Goal: Information Seeking & Learning: Check status

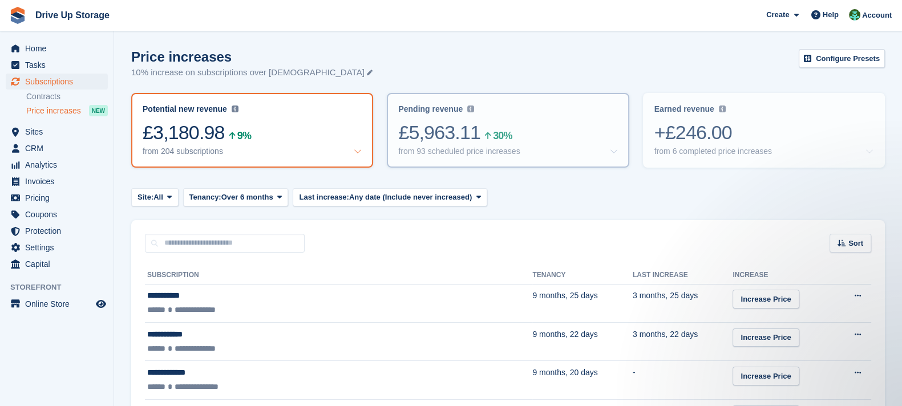
click at [558, 132] on div "£5,963.11 30%" at bounding box center [507, 132] width 219 height 23
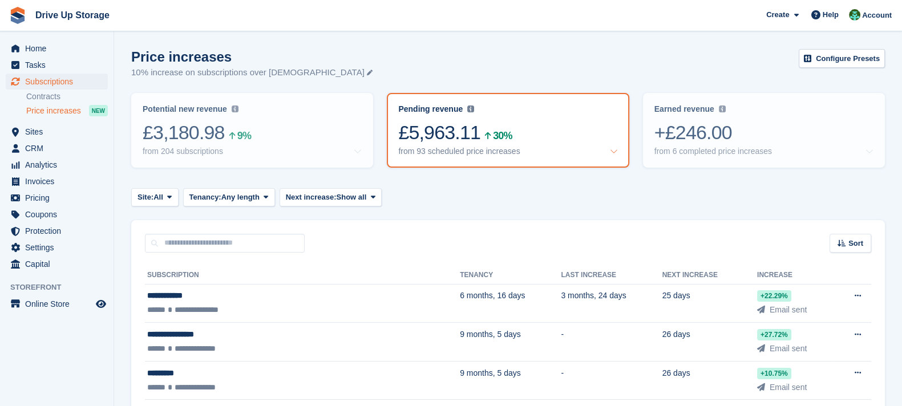
click at [618, 152] on div "Pending revenue Recurring revenue based on the 93 price increases you've set up…" at bounding box center [507, 130] width 239 height 72
click at [170, 198] on icon at bounding box center [169, 196] width 5 height 7
click at [185, 244] on link "[PERSON_NAME]" at bounding box center [185, 244] width 99 height 21
click at [563, 198] on div "Site: Stroud All Stroud Walsall Widnes Tenancy: Any length Any length Over 1 mo…" at bounding box center [507, 197] width 753 height 19
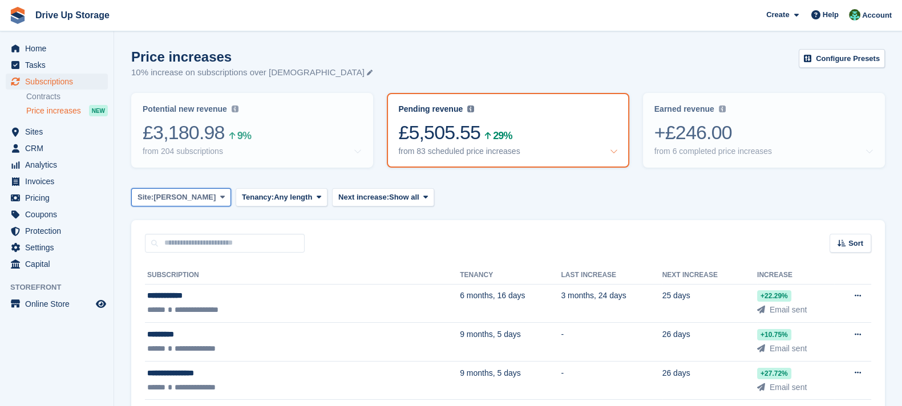
click at [218, 196] on span at bounding box center [222, 197] width 9 height 9
click at [195, 260] on link "Walsall" at bounding box center [185, 265] width 99 height 21
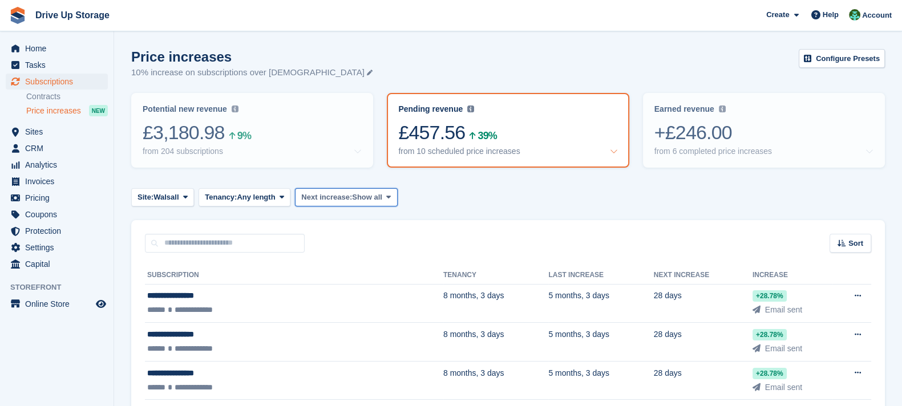
click at [339, 193] on span "Next increase:" at bounding box center [326, 197] width 51 height 11
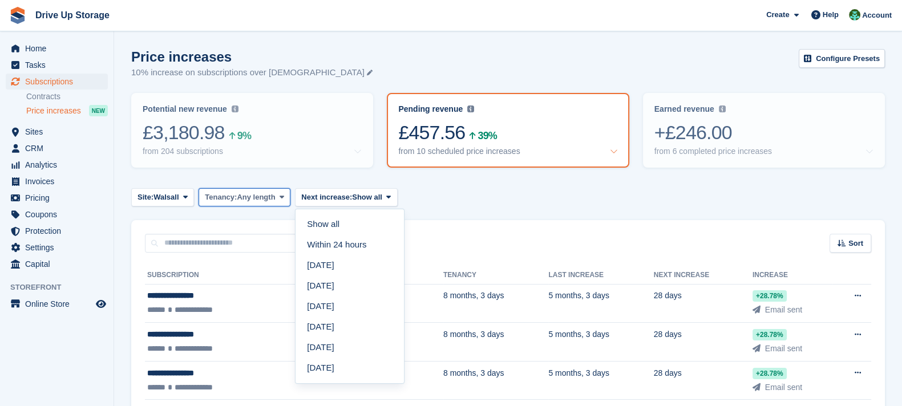
click at [257, 201] on span "Any length" at bounding box center [256, 197] width 38 height 11
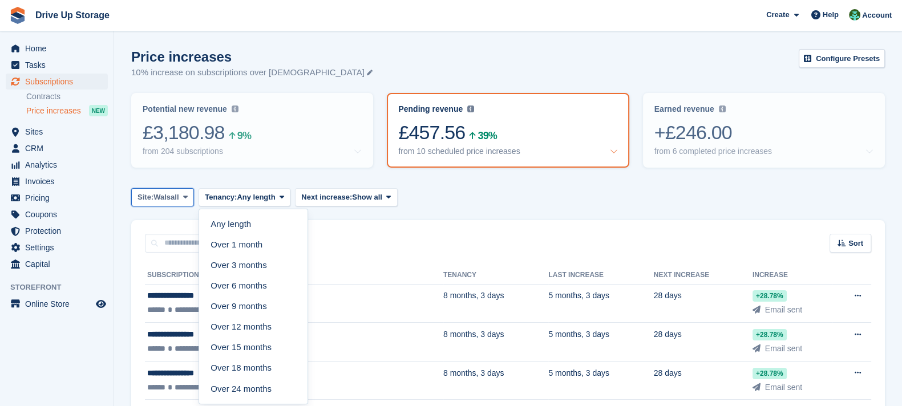
click at [183, 196] on icon at bounding box center [185, 196] width 5 height 7
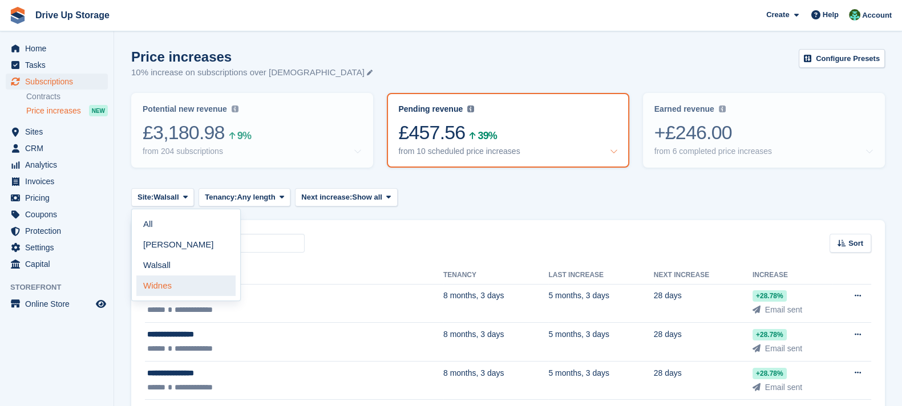
click at [181, 283] on link "Widnes" at bounding box center [185, 285] width 99 height 21
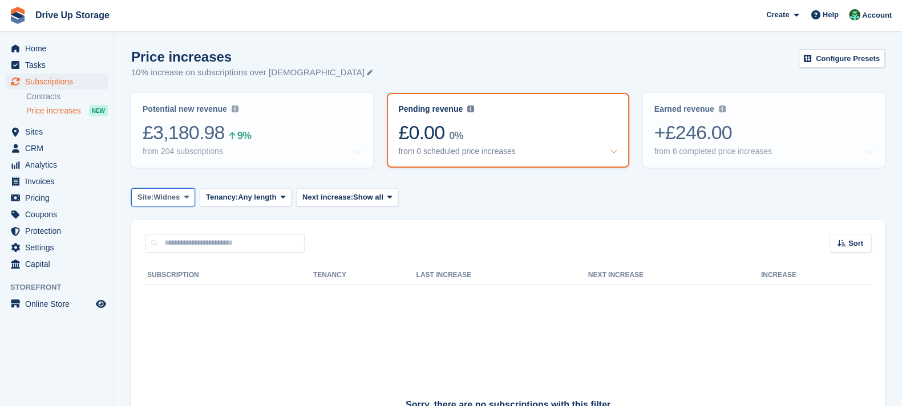
click at [172, 200] on span "Widnes" at bounding box center [166, 197] width 26 height 11
click at [182, 258] on link "Walsall" at bounding box center [185, 265] width 99 height 21
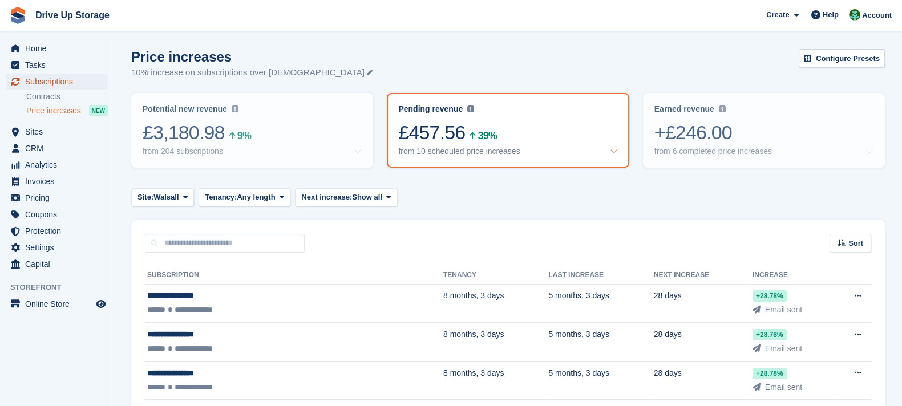
click at [64, 79] on span "Subscriptions" at bounding box center [59, 82] width 68 height 16
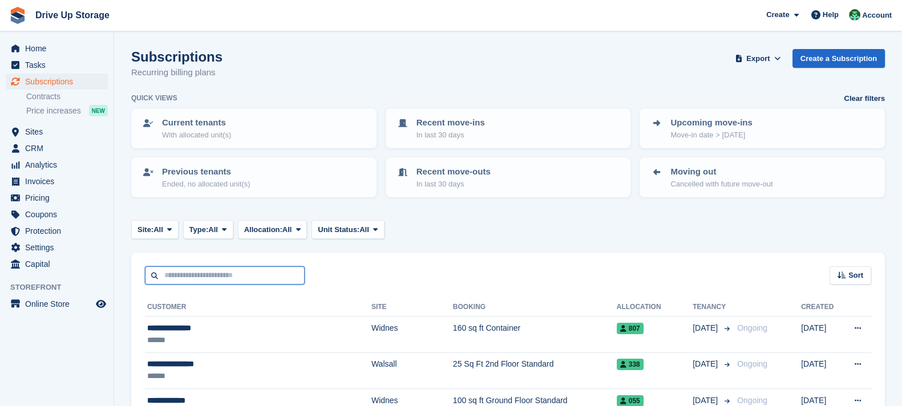
click at [218, 271] on input "text" at bounding box center [225, 275] width 160 height 19
type input "*****"
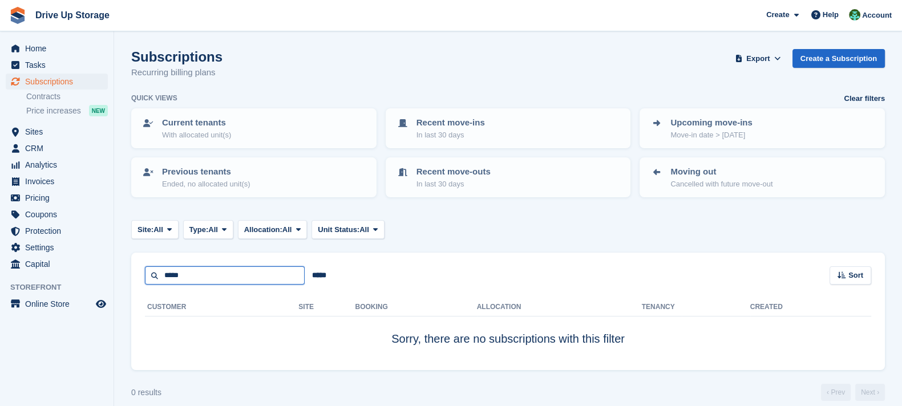
click at [218, 271] on input "*****" at bounding box center [225, 275] width 160 height 19
type input "******"
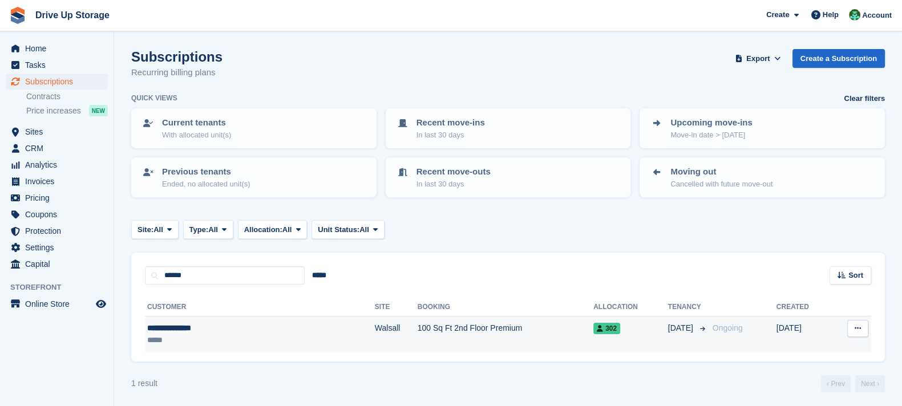
click at [375, 326] on td "Walsall" at bounding box center [396, 334] width 43 height 36
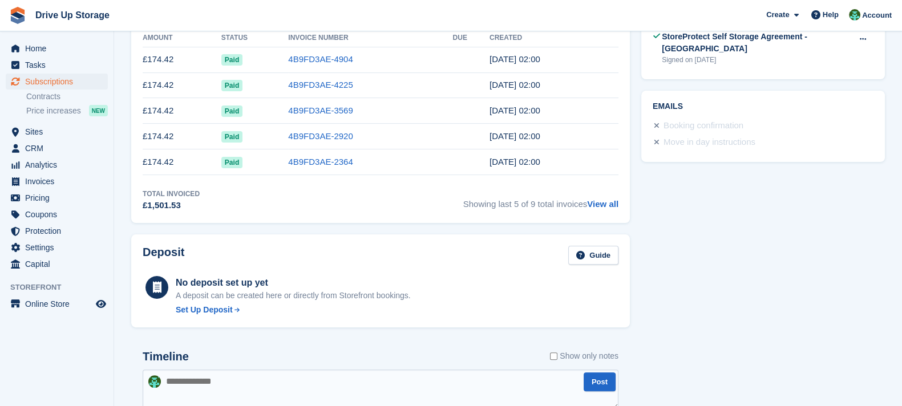
scroll to position [285, 0]
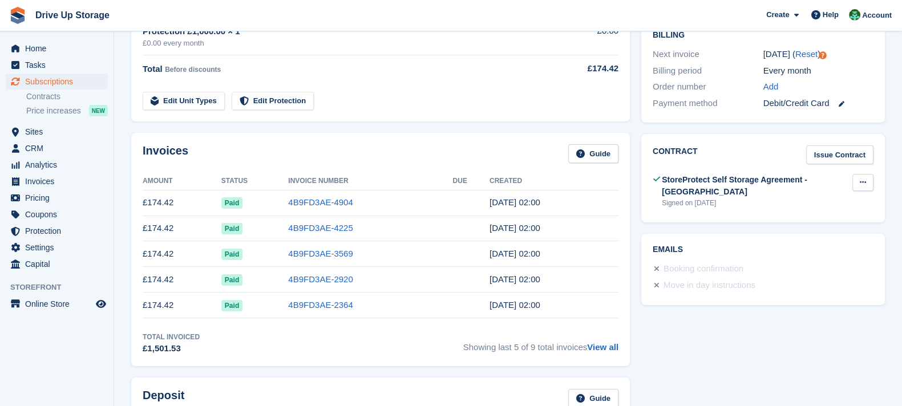
click at [866, 184] on button at bounding box center [862, 182] width 21 height 17
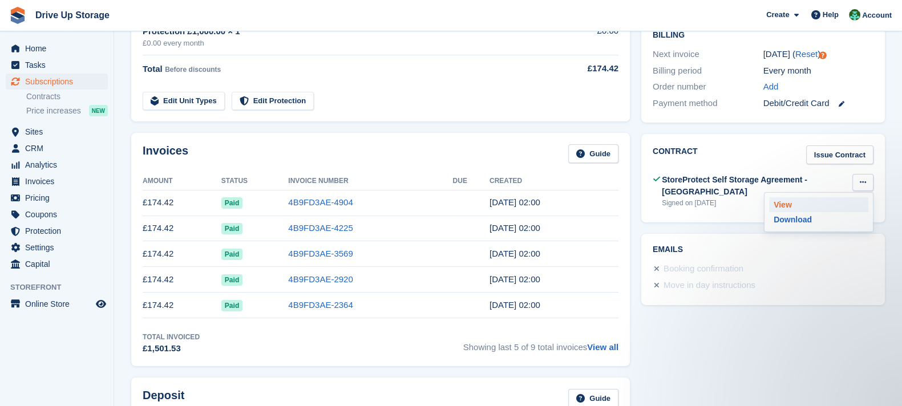
scroll to position [0, 0]
click at [802, 205] on p "View" at bounding box center [818, 204] width 99 height 15
